Goal: Find specific page/section: Find specific page/section

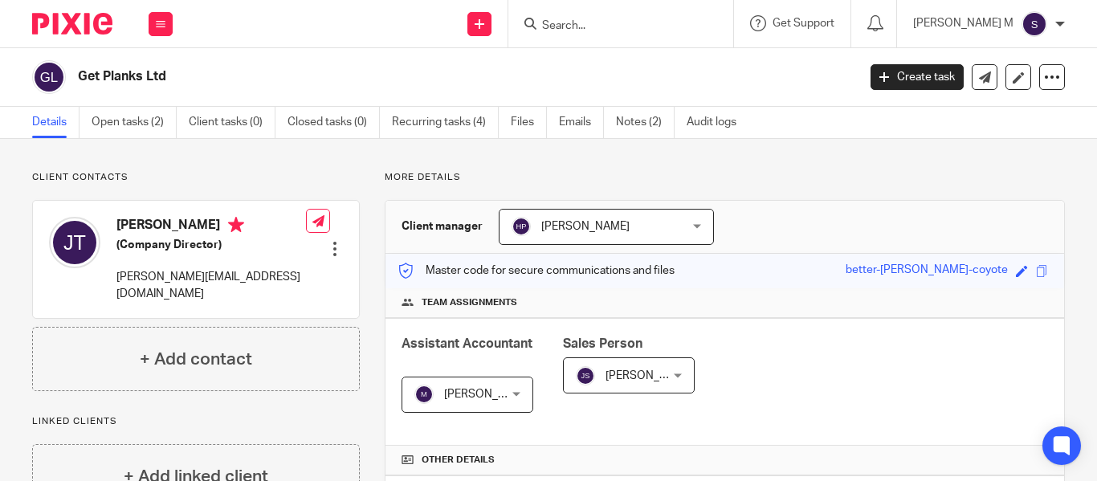
click at [685, 27] on input "Search" at bounding box center [613, 26] width 145 height 14
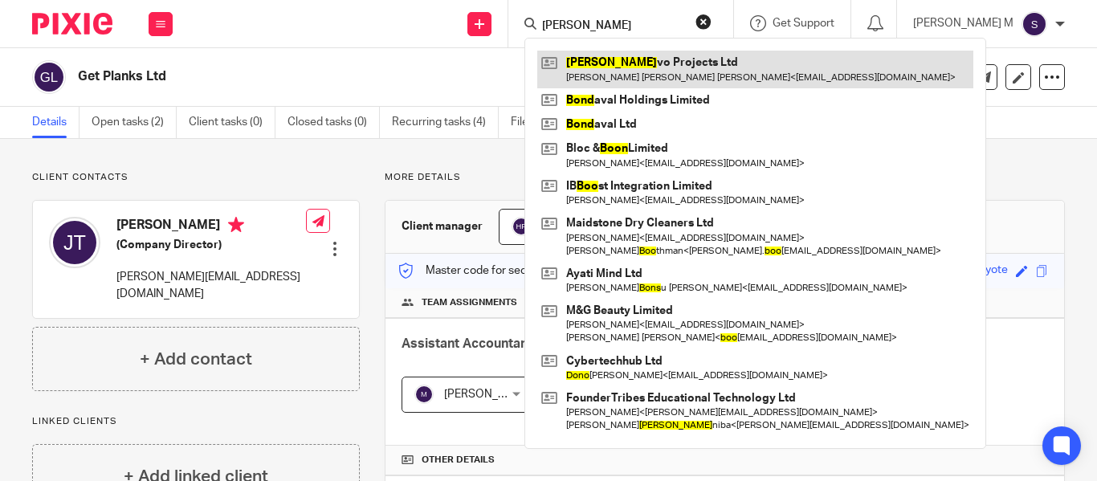
type input "bono"
click at [704, 61] on link at bounding box center [755, 69] width 436 height 37
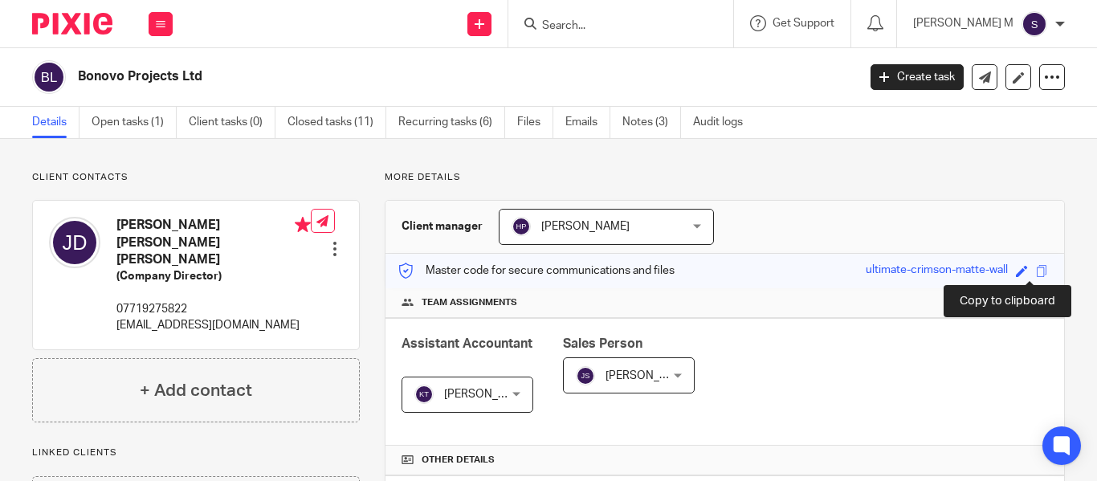
click at [1036, 269] on span at bounding box center [1042, 271] width 12 height 12
